Goal: Task Accomplishment & Management: Manage account settings

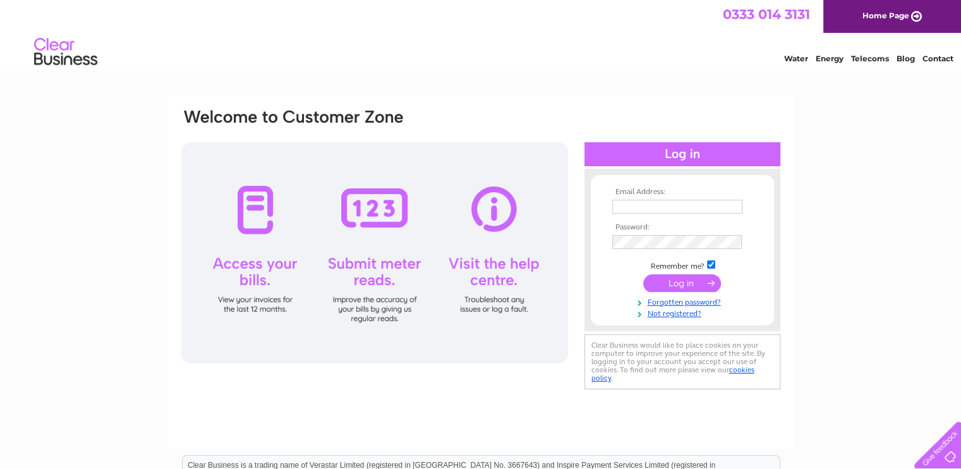
type input "Shaharestaurant@gmail.com"
click at [669, 284] on input "submit" at bounding box center [682, 283] width 78 height 18
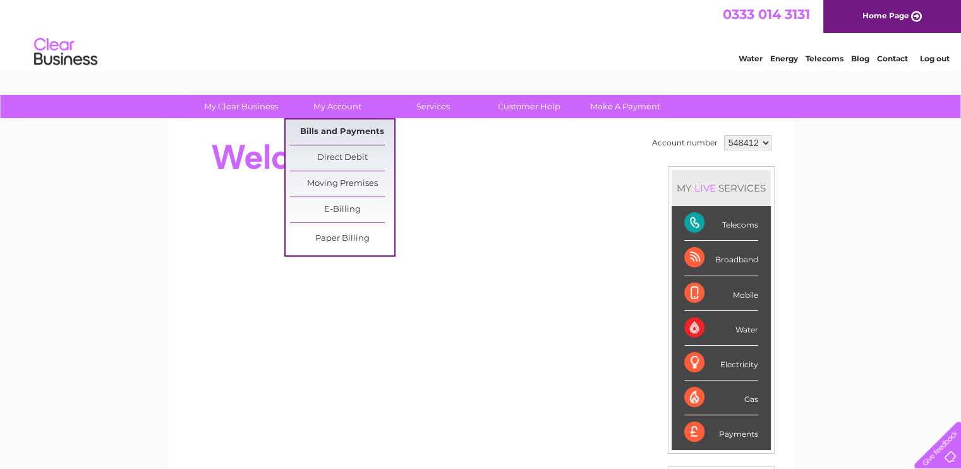
click at [336, 140] on link "Bills and Payments" at bounding box center [342, 131] width 104 height 25
click at [335, 127] on link "Bills and Payments" at bounding box center [342, 131] width 104 height 25
click at [318, 130] on link "Bills and Payments" at bounding box center [342, 131] width 104 height 25
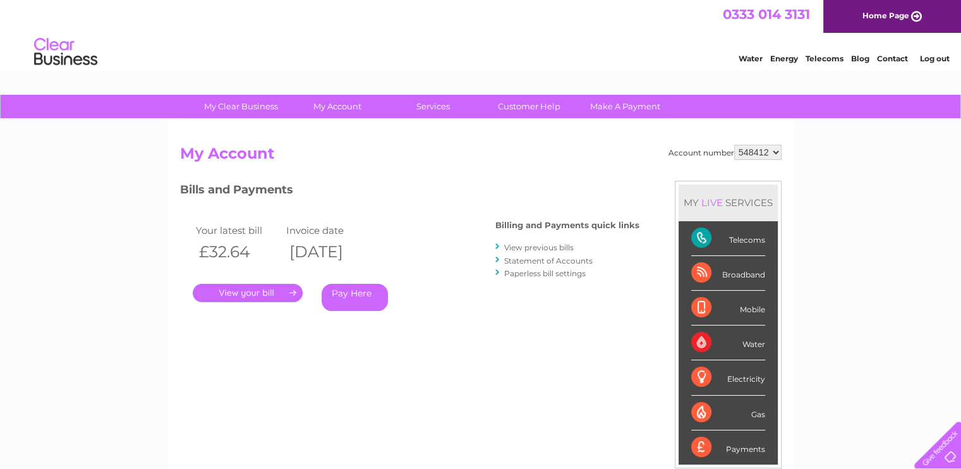
click at [287, 284] on link "." at bounding box center [248, 293] width 110 height 18
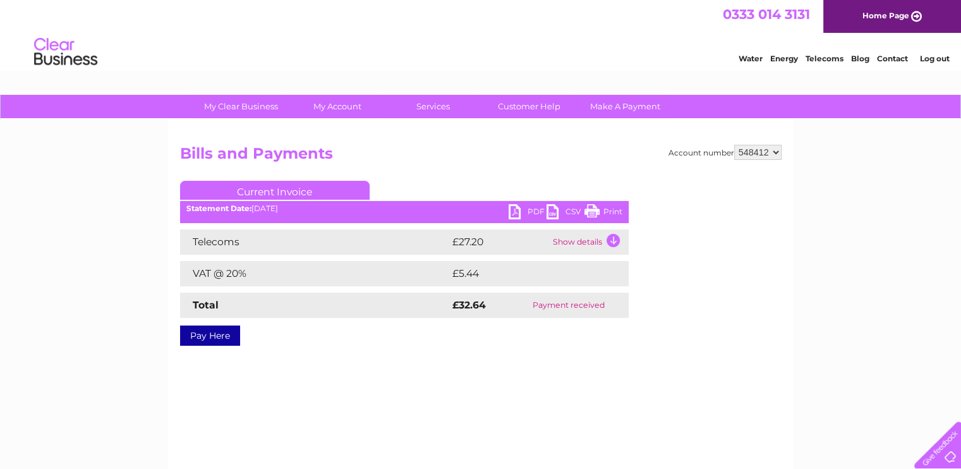
click at [528, 209] on link "PDF" at bounding box center [528, 213] width 38 height 18
